Goal: Information Seeking & Learning: Find specific fact

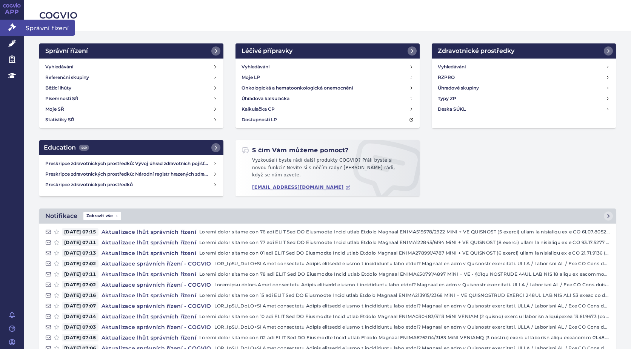
click at [15, 26] on icon at bounding box center [12, 27] width 8 height 8
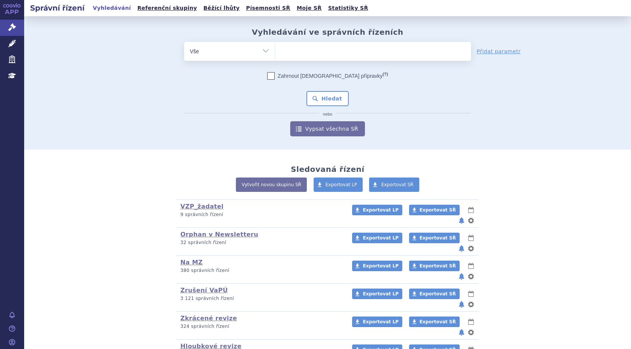
click at [288, 50] on ul at bounding box center [373, 50] width 196 height 16
click at [275, 50] on select at bounding box center [275, 51] width 0 height 19
type input "qa"
type input "qal"
type input "qals"
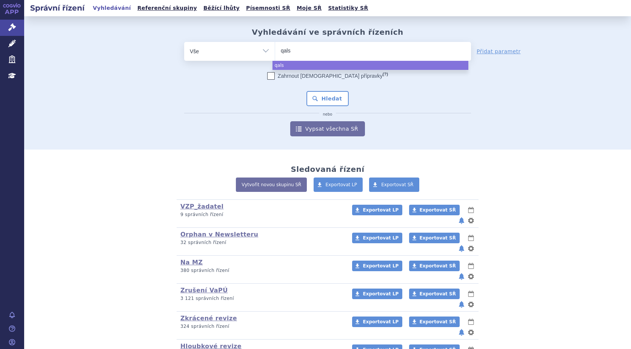
type input "qalso"
type input "qalsod"
type input "qalsode"
select select "qalsode"
click at [328, 101] on button "Hledat" at bounding box center [327, 98] width 43 height 15
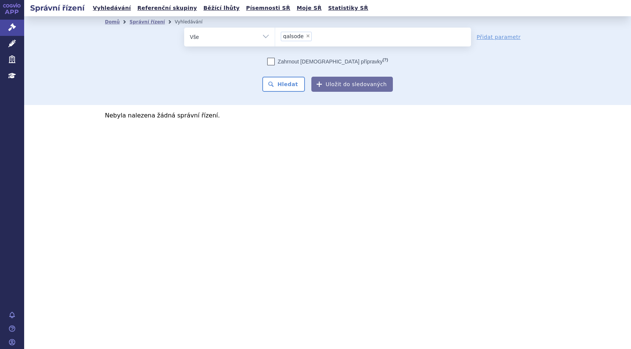
click at [306, 36] on span "×" at bounding box center [308, 36] width 5 height 5
click at [275, 36] on select "qalsode" at bounding box center [275, 36] width 0 height 19
select select
click at [289, 38] on ul at bounding box center [373, 36] width 196 height 16
click at [275, 38] on select "qalsode" at bounding box center [275, 36] width 0 height 19
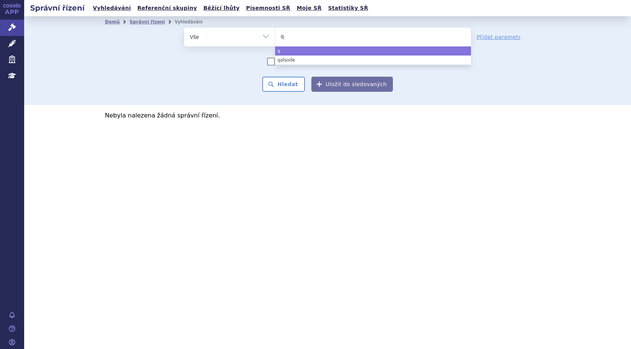
type input "qa"
type input "qal"
type input "qals"
type input "qalso"
type input "qalsod"
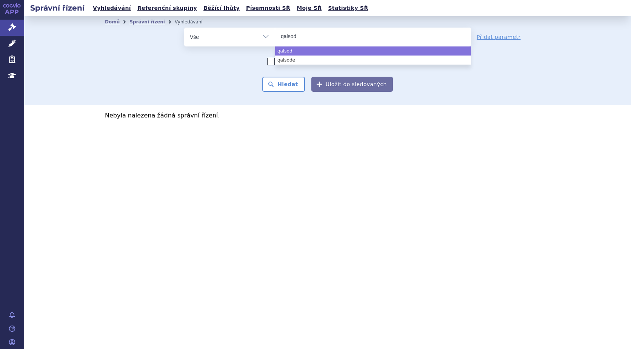
type input "qalsody"
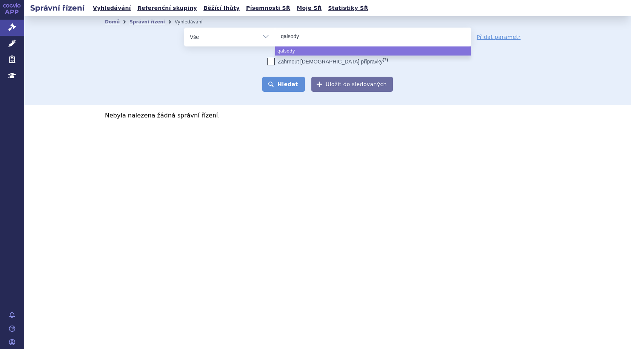
select select "qalsody"
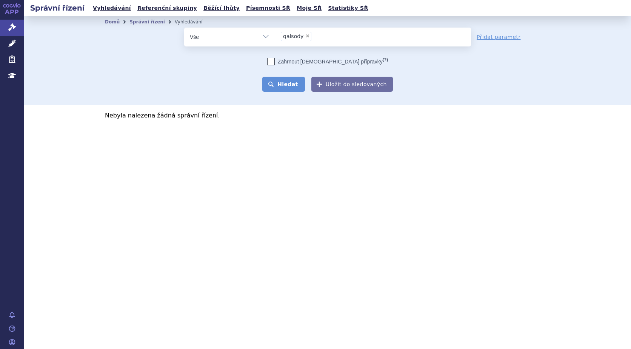
click at [286, 85] on button "Hledat" at bounding box center [283, 84] width 43 height 15
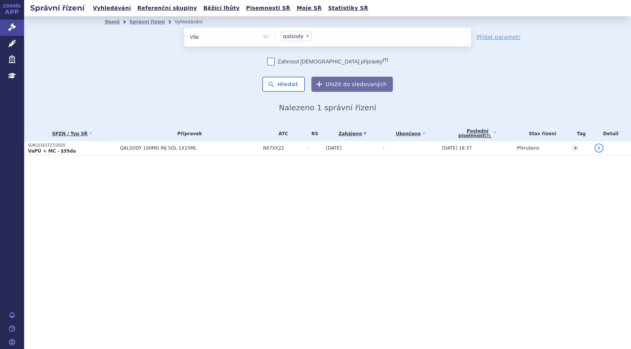
click at [48, 147] on p "SUKLS163727/2025" at bounding box center [72, 145] width 88 height 5
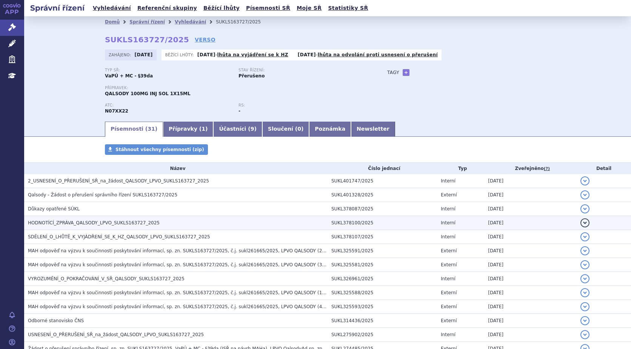
click at [118, 223] on span "HODNOTÍCÍ_ZPRÁVA_QALSODY_LPVO_SUKLS163727_2025" at bounding box center [94, 222] width 132 height 5
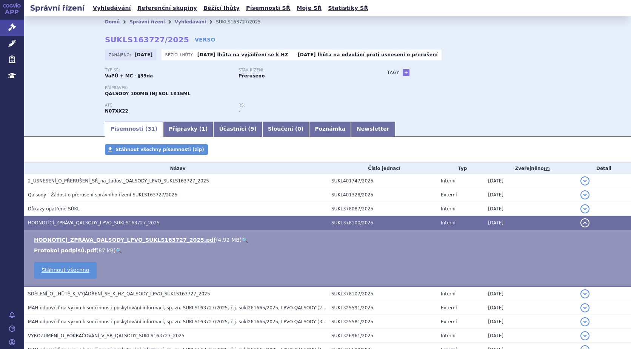
click at [242, 239] on link "🔍" at bounding box center [245, 240] width 6 height 6
